Goal: Task Accomplishment & Management: Manage account settings

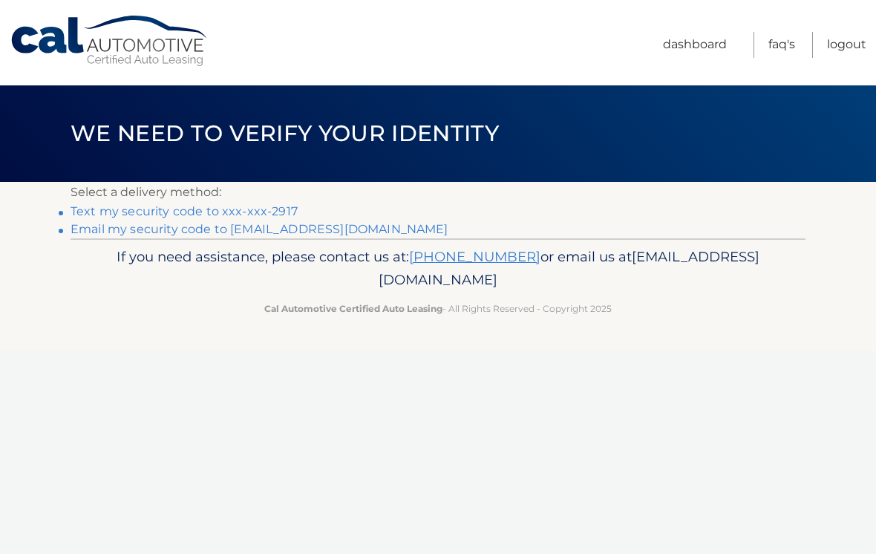
click at [236, 212] on link "Text my security code to xxx-xxx-2917" at bounding box center [184, 211] width 227 height 14
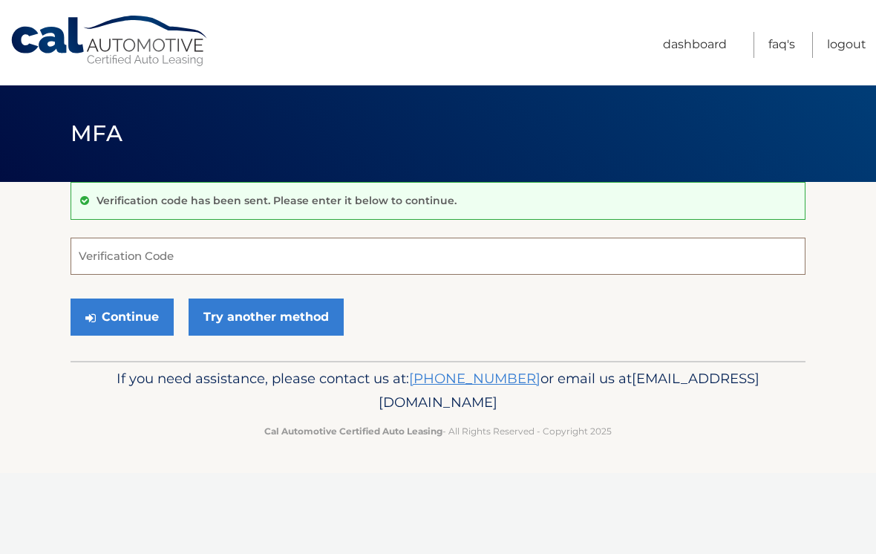
click at [340, 253] on input "Verification Code" at bounding box center [438, 256] width 735 height 37
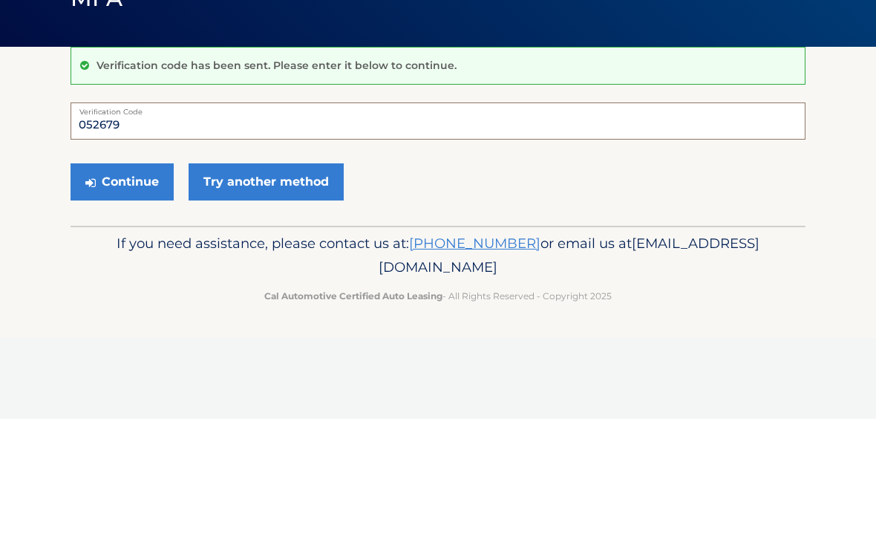
type input "052679"
click at [116, 298] on button "Continue" at bounding box center [122, 316] width 103 height 37
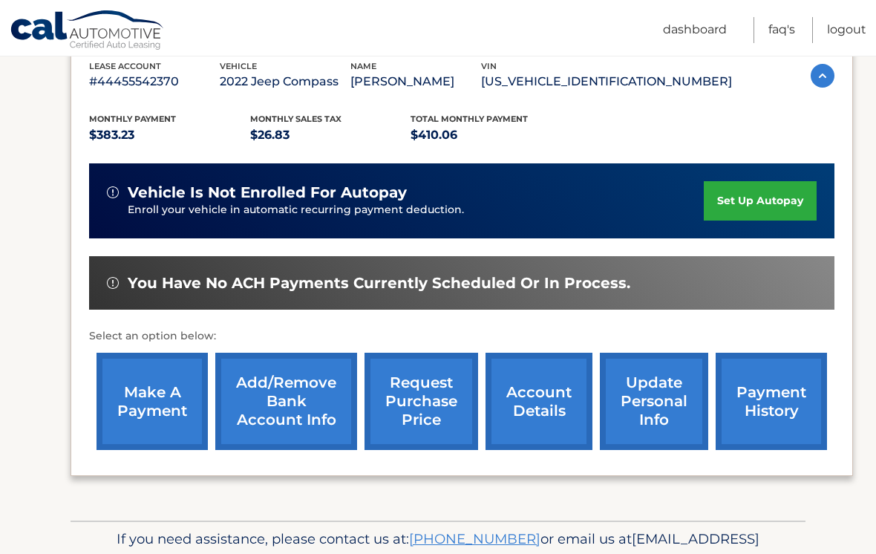
scroll to position [266, 0]
click at [525, 404] on link "account details" at bounding box center [539, 401] width 107 height 97
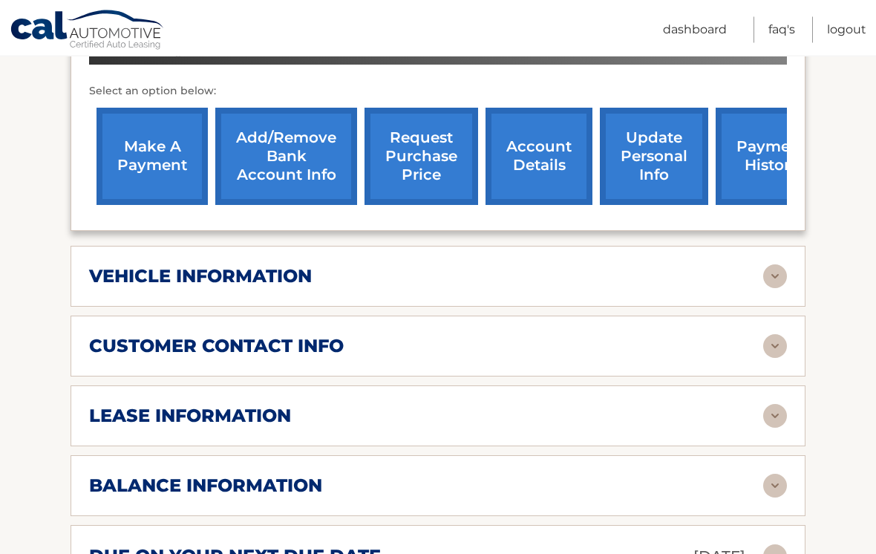
scroll to position [562, 0]
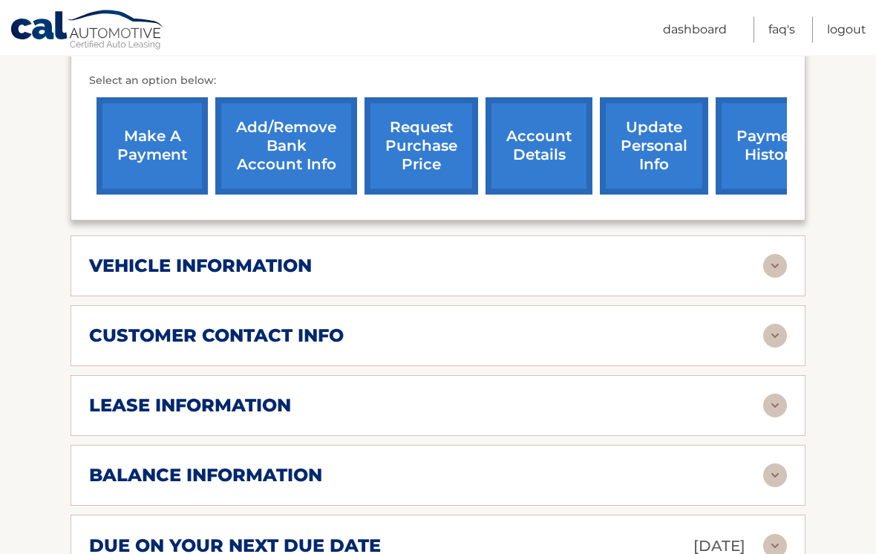
click at [772, 255] on img at bounding box center [775, 267] width 24 height 24
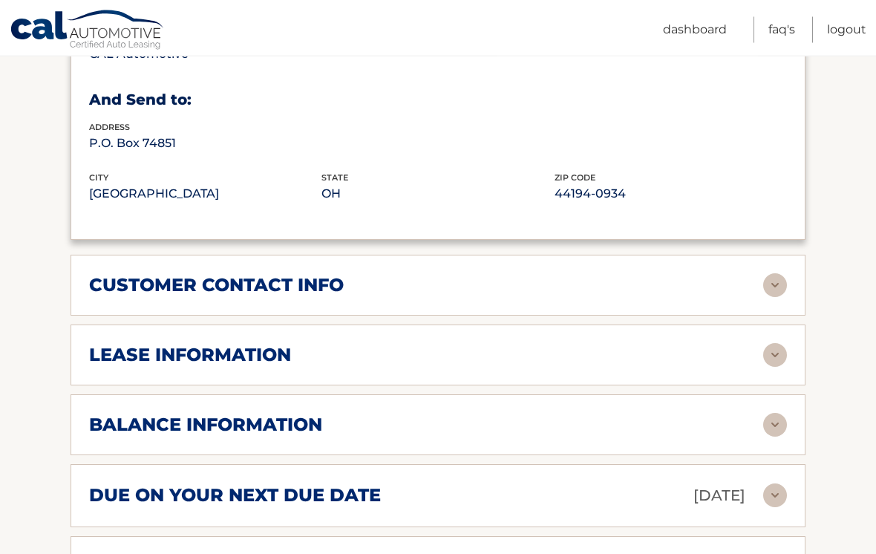
scroll to position [990, 0]
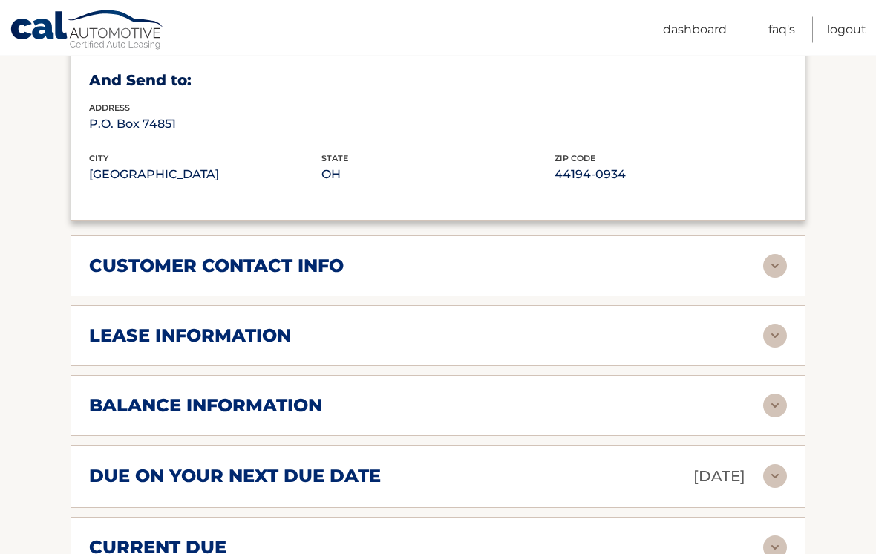
click at [785, 324] on img at bounding box center [775, 336] width 24 height 24
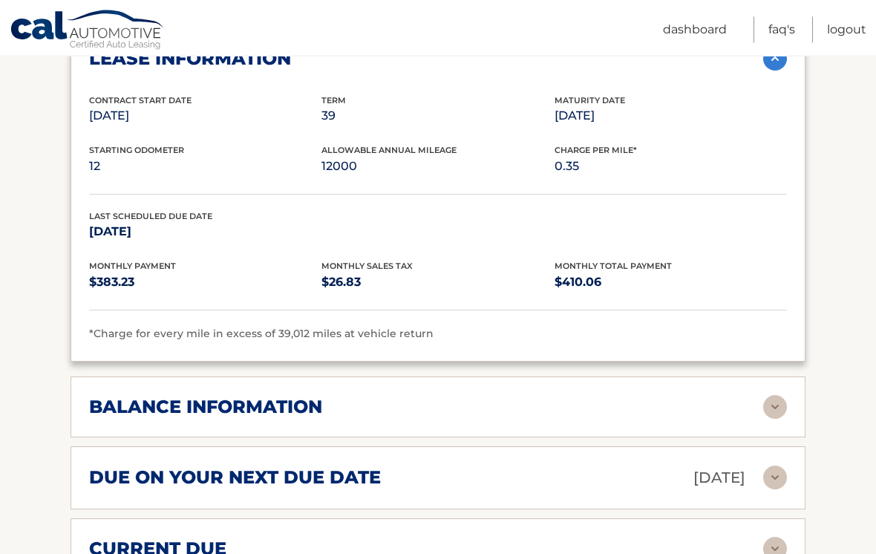
scroll to position [1270, 0]
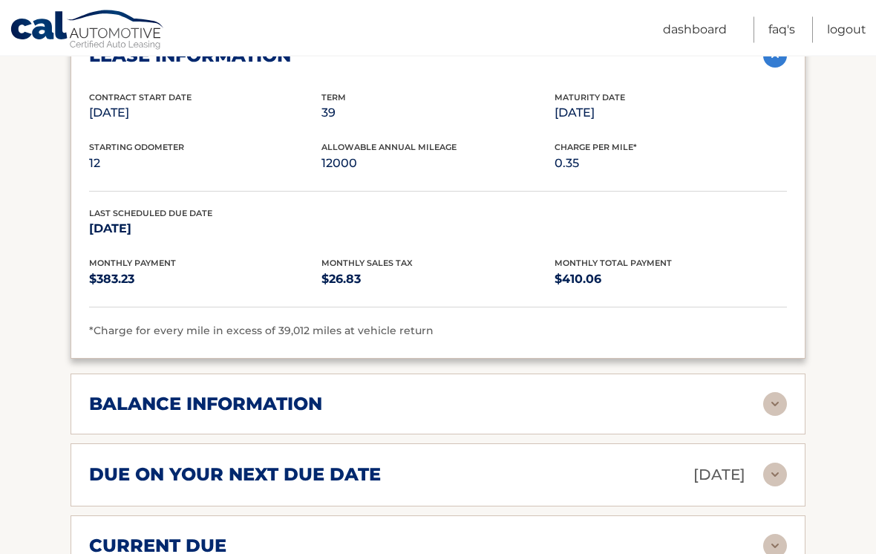
click at [768, 393] on img at bounding box center [775, 405] width 24 height 24
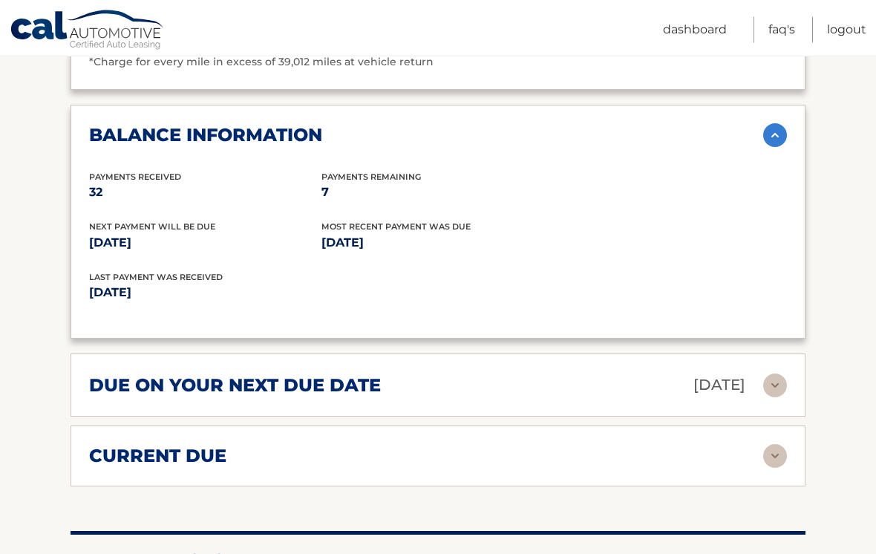
scroll to position [1540, 0]
click at [773, 373] on img at bounding box center [775, 385] width 24 height 24
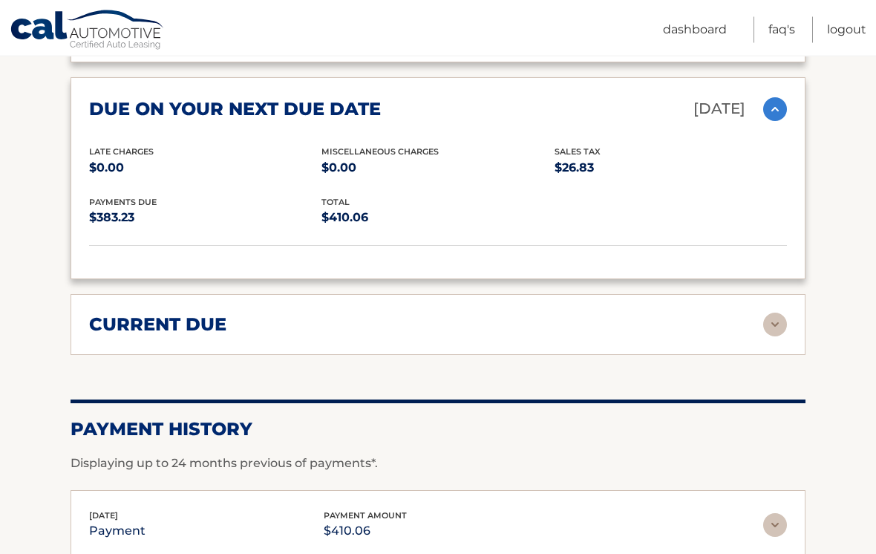
scroll to position [1815, 0]
click at [776, 313] on img at bounding box center [775, 325] width 24 height 24
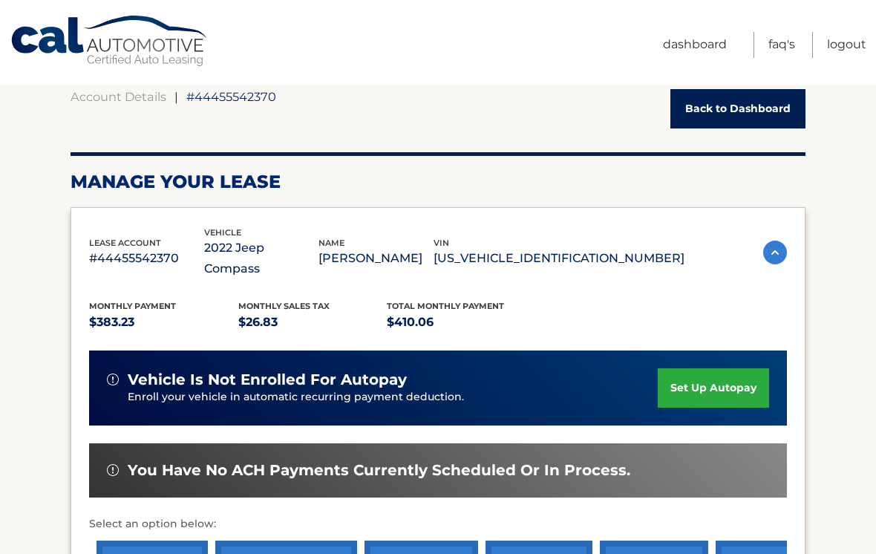
scroll to position [0, 0]
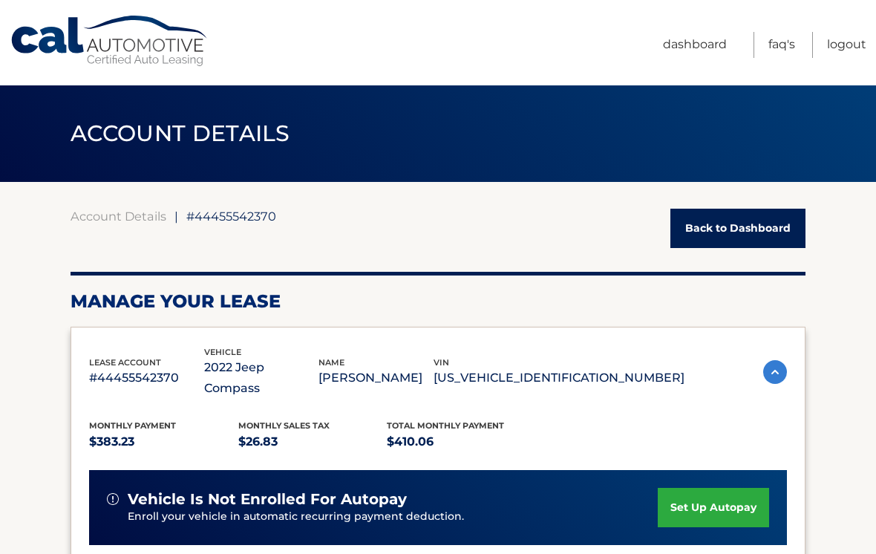
click at [849, 44] on link "Logout" at bounding box center [846, 45] width 39 height 26
